Goal: Check status

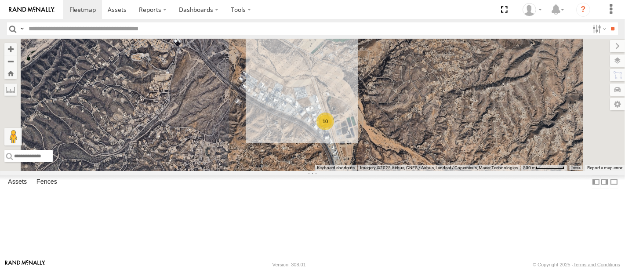
scroll to position [195, 0]
click at [0, 0] on div "715203" at bounding box center [0, 0] width 0 height 0
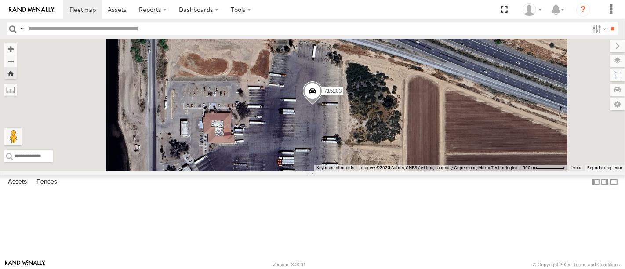
scroll to position [0, 0]
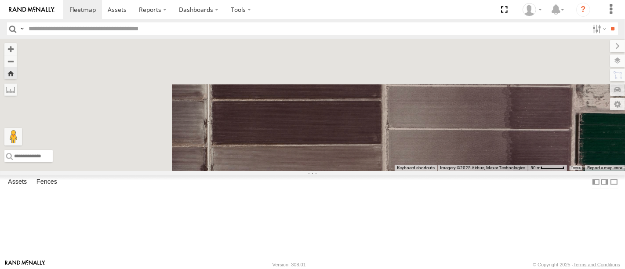
drag, startPoint x: 370, startPoint y: 142, endPoint x: 506, endPoint y: 232, distance: 163.1
click at [511, 265] on body at bounding box center [312, 134] width 625 height 269
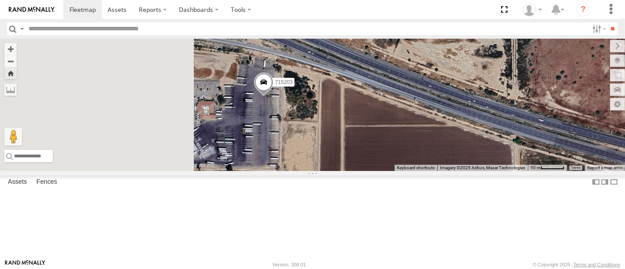
drag, startPoint x: 350, startPoint y: 75, endPoint x: 449, endPoint y: 214, distance: 171.0
click at [449, 171] on div "715202 715203" at bounding box center [312, 105] width 625 height 132
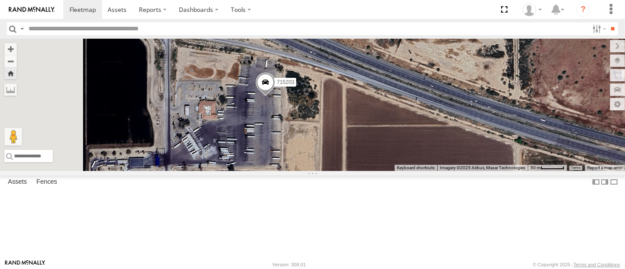
click at [0, 0] on div "All Assets" at bounding box center [0, 0] width 0 height 0
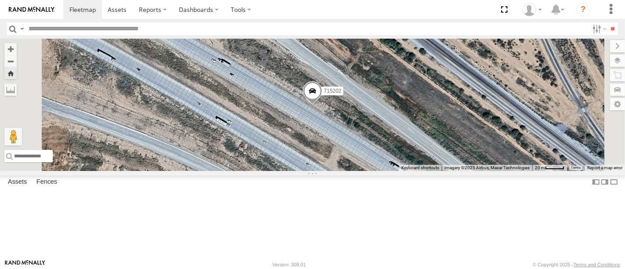
scroll to position [146, 0]
click at [0, 0] on div "715203" at bounding box center [0, 0] width 0 height 0
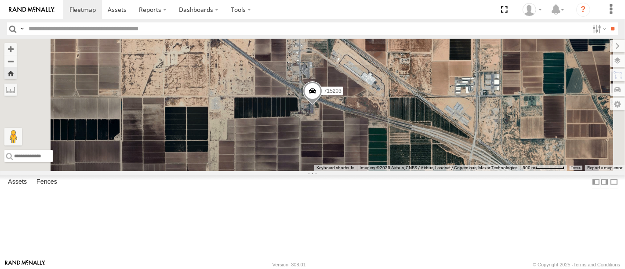
scroll to position [98, 0]
click at [0, 0] on div "715145 All Assets" at bounding box center [0, 0] width 0 height 0
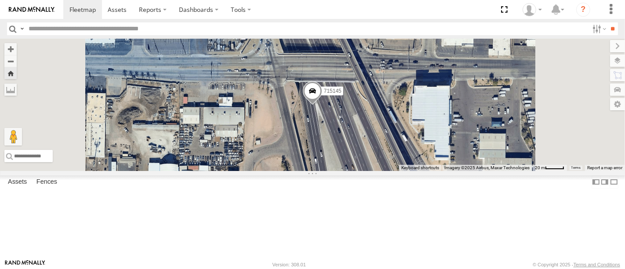
scroll to position [195, 0]
click at [0, 0] on div "715203" at bounding box center [0, 0] width 0 height 0
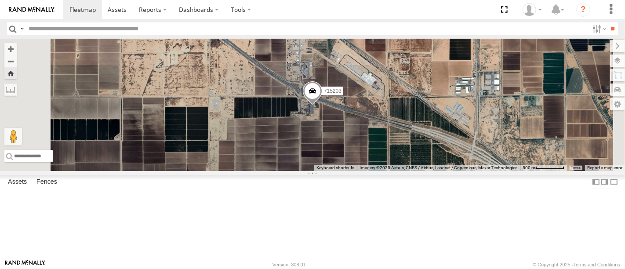
click at [0, 0] on div "715147" at bounding box center [0, 0] width 0 height 0
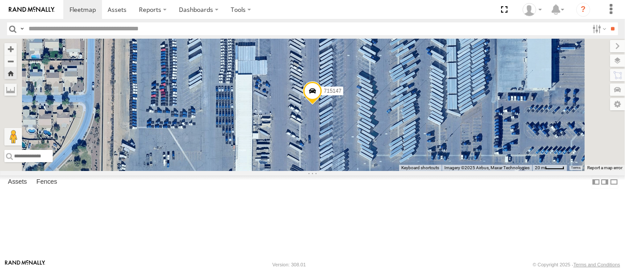
scroll to position [98, 0]
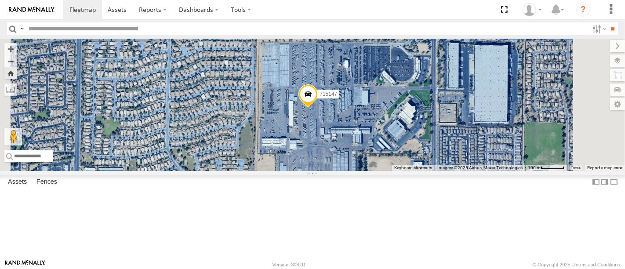
drag, startPoint x: 427, startPoint y: 175, endPoint x: 421, endPoint y: 164, distance: 12.4
click at [422, 164] on div "715147" at bounding box center [312, 105] width 625 height 132
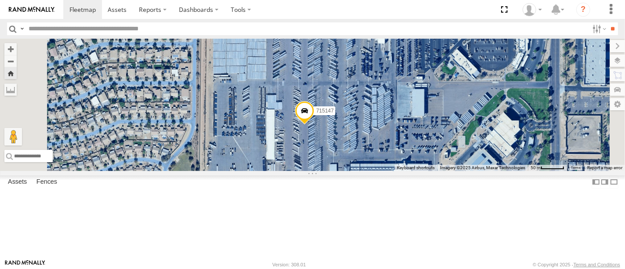
drag, startPoint x: 418, startPoint y: 155, endPoint x: 416, endPoint y: 183, distance: 28.1
click at [416, 171] on div "715147" at bounding box center [312, 105] width 625 height 132
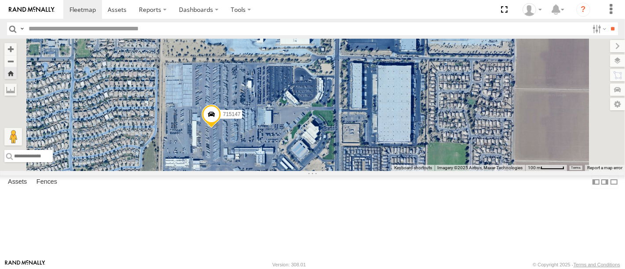
scroll to position [0, 0]
click at [0, 0] on div "714809" at bounding box center [0, 0] width 0 height 0
